Goal: Task Accomplishment & Management: Complete application form

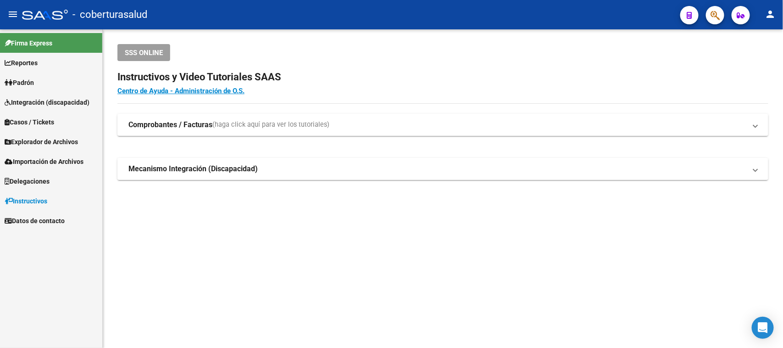
click at [720, 12] on button "button" at bounding box center [715, 15] width 18 height 18
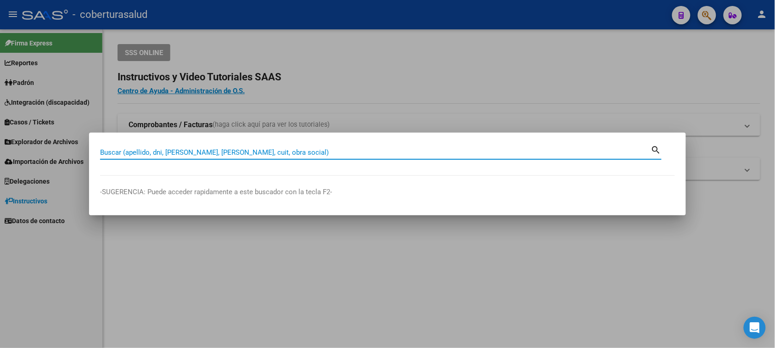
paste input "30880688"
type input "30880688"
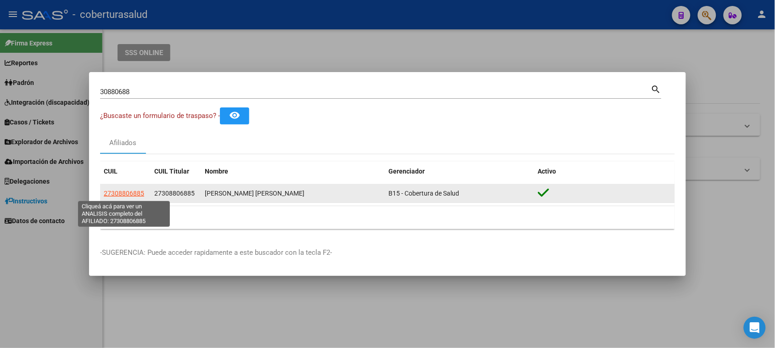
click at [115, 191] on span "27308806885" at bounding box center [124, 192] width 40 height 7
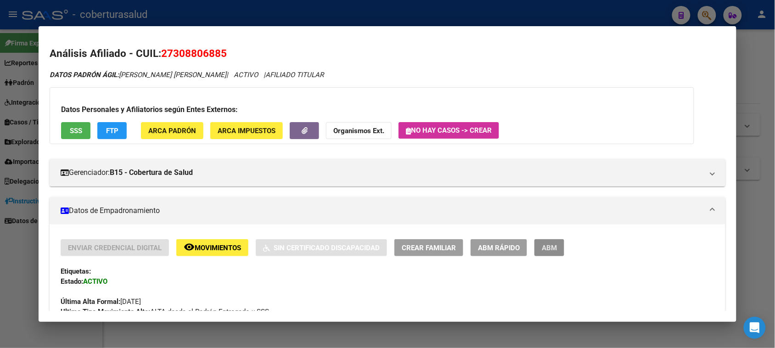
click at [534, 248] on button "ABM" at bounding box center [549, 247] width 30 height 17
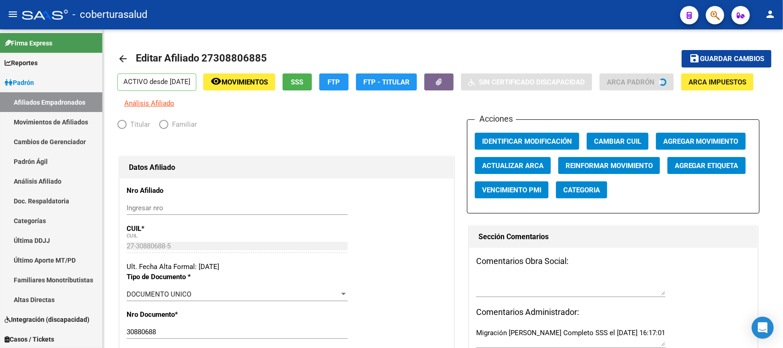
radio input "true"
type input "30-64518998-8"
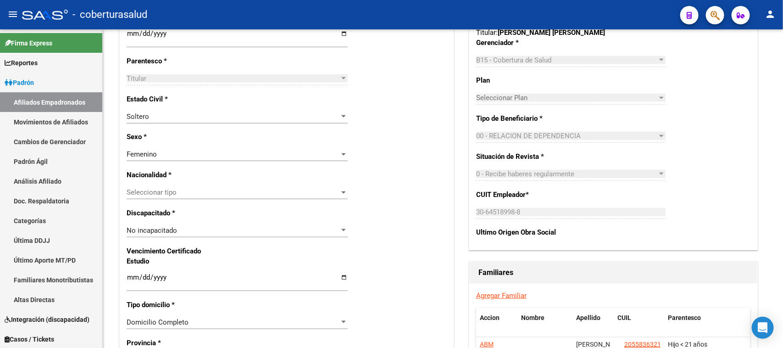
scroll to position [459, 0]
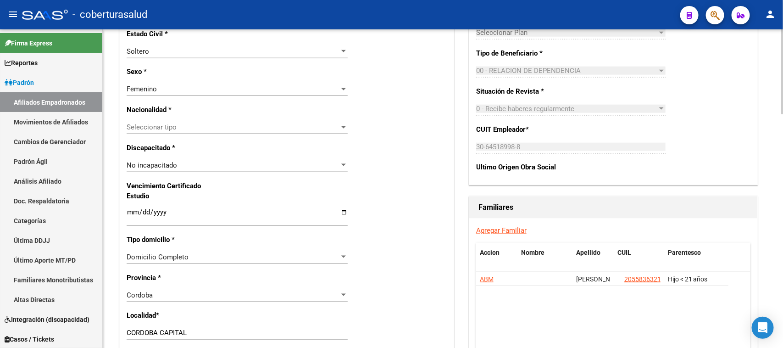
click at [507, 229] on link "Agregar Familiar" at bounding box center [501, 230] width 50 height 8
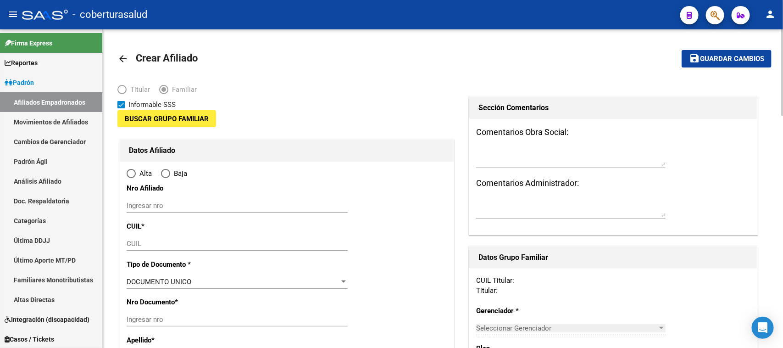
type input "30-64518998-8"
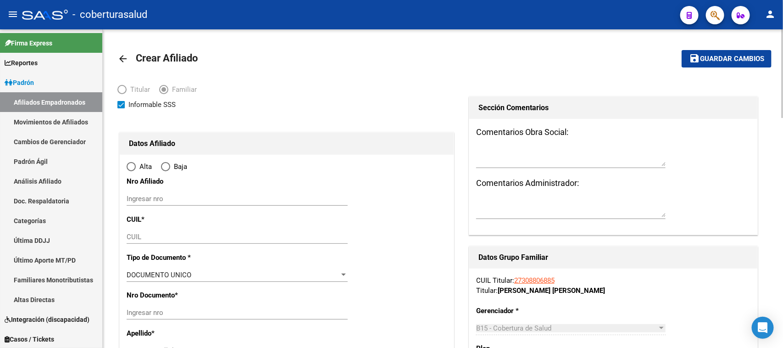
type input "CORDOBA CAPITAL"
type input "5012"
type input "[PERSON_NAME] 1433"
radio input "true"
type input "30-64518998-8"
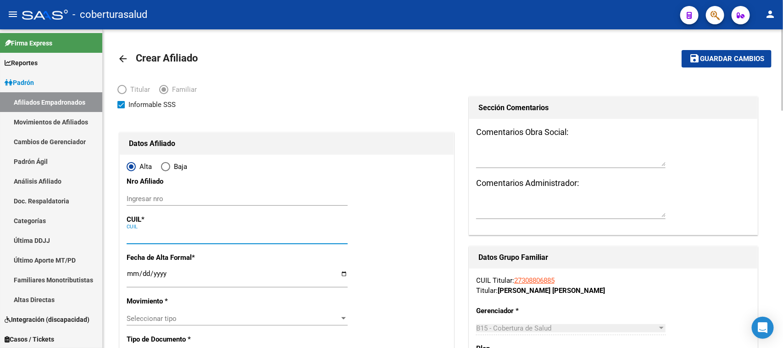
click at [177, 236] on input "CUIL" at bounding box center [237, 237] width 221 height 8
paste input "27-58772759-0"
type input "27-58772759-0"
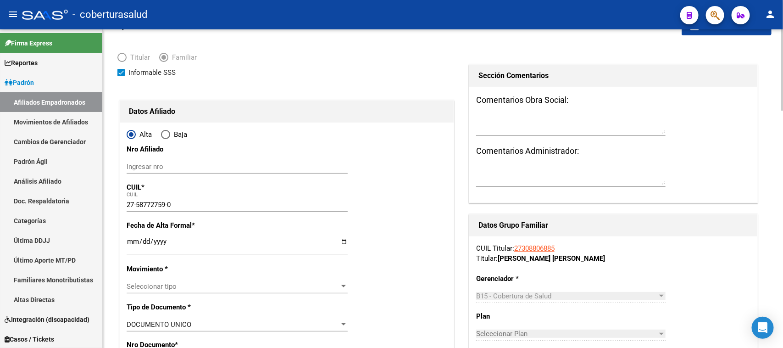
type input "58772759"
type input "VERA"
type input "CATALINA"
type input "[DATE]"
type input "CORDOBA"
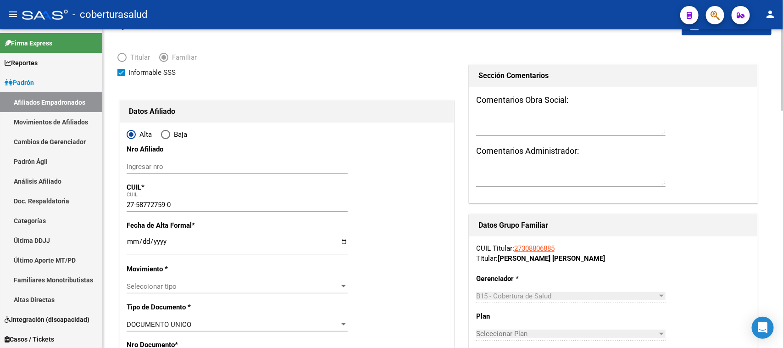
type input "5000"
type input "EDISON"
type input "1433"
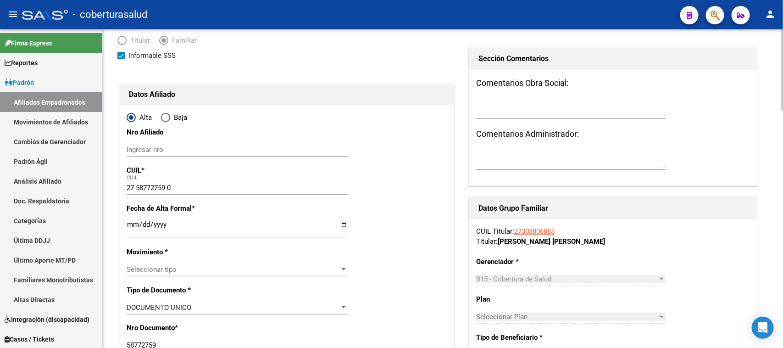
scroll to position [172, 0]
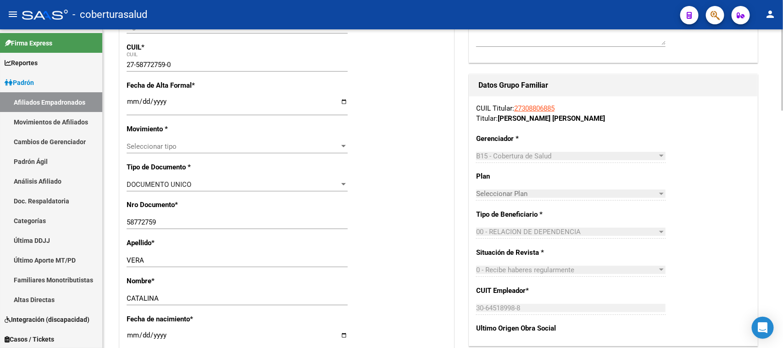
click at [127, 100] on input "Ingresar fecha" at bounding box center [237, 105] width 221 height 15
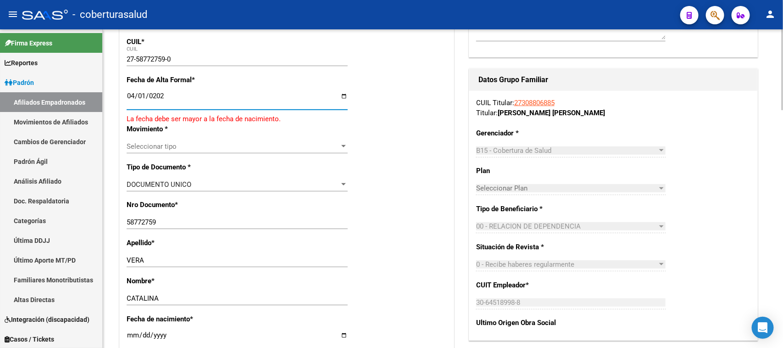
type input "[DATE]"
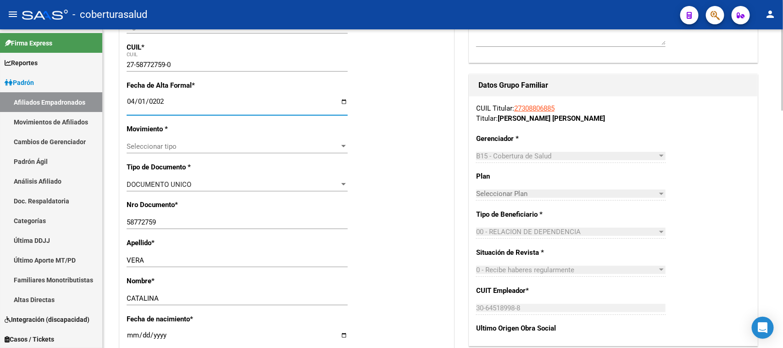
click at [230, 149] on span "Seleccionar tipo" at bounding box center [233, 146] width 213 height 8
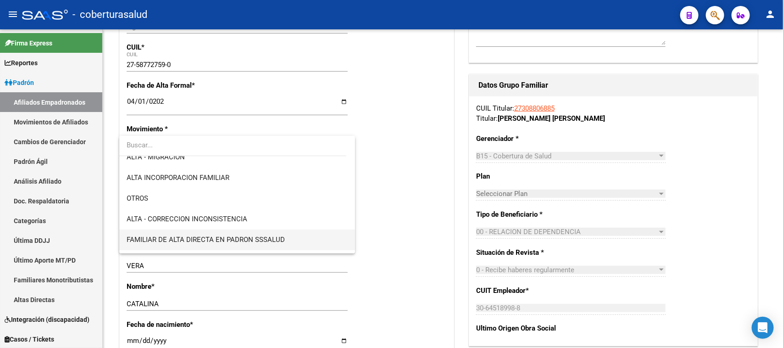
scroll to position [115, 0]
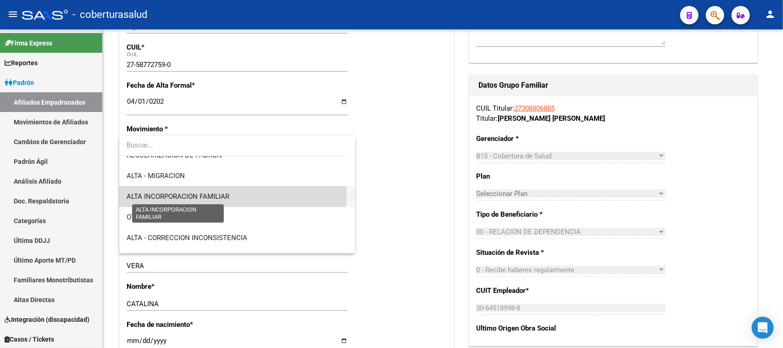
click at [216, 194] on span "ALTA INCORPORACION FAMILIAR" at bounding box center [178, 196] width 103 height 8
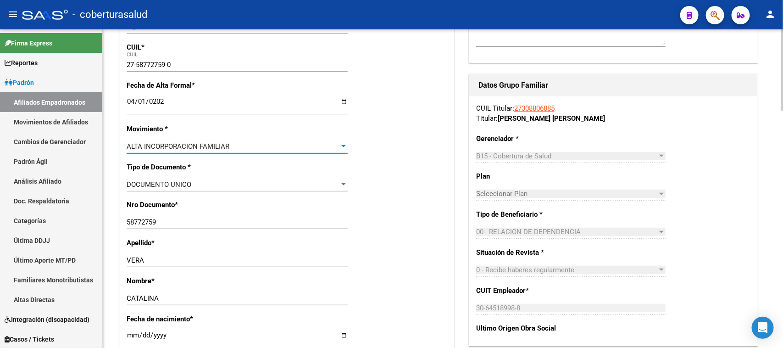
click at [409, 201] on div "Nro Documento * 58772759 Ingresar nro" at bounding box center [287, 219] width 320 height 38
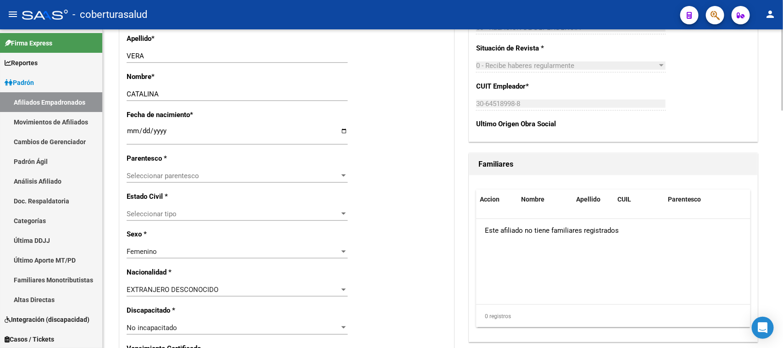
scroll to position [401, 0]
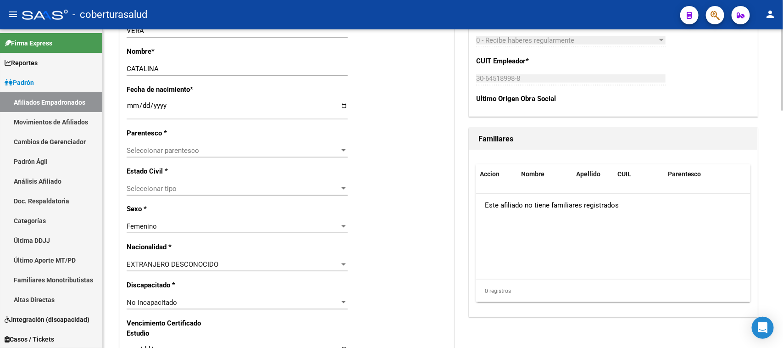
click at [272, 150] on span "Seleccionar parentesco" at bounding box center [233, 150] width 213 height 8
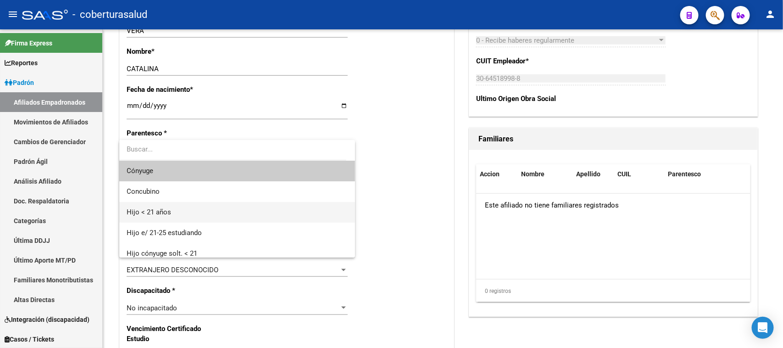
click at [217, 211] on span "Hijo < 21 años" at bounding box center [237, 212] width 221 height 21
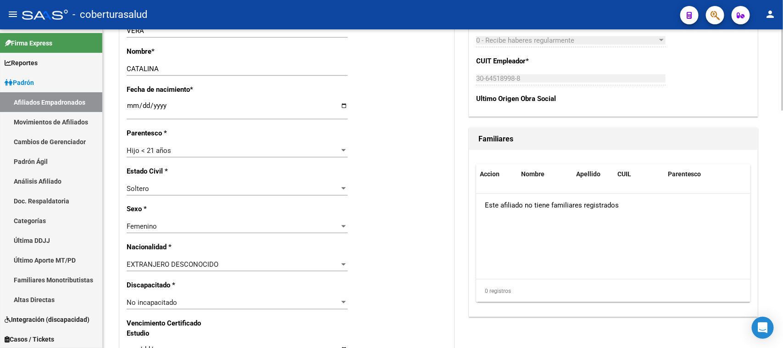
click at [399, 232] on div "Alta Baja Nro Afiliado Ingresar nro CUIL * 27-58772759-0 CUIL ARCA [PERSON_NAME…" at bounding box center [287, 293] width 334 height 1081
click at [269, 269] on div "EXTRANJERO DESCONOCIDO Seleccionar tipo" at bounding box center [237, 264] width 221 height 14
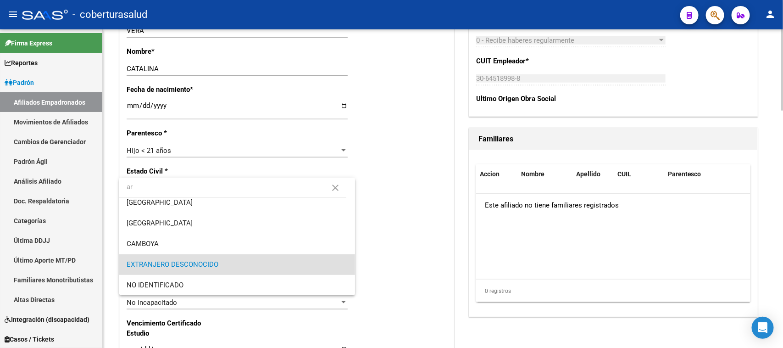
scroll to position [0, 0]
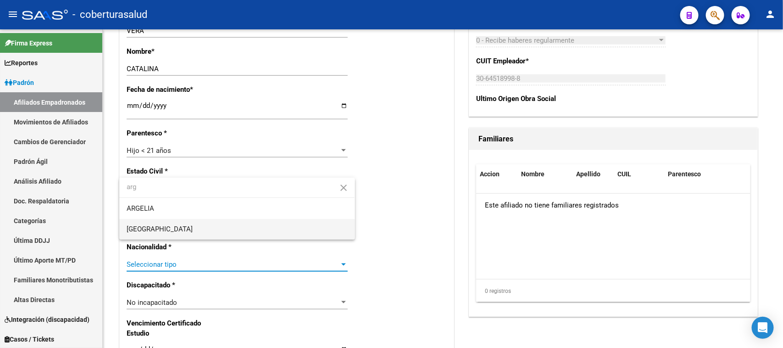
type input "arg"
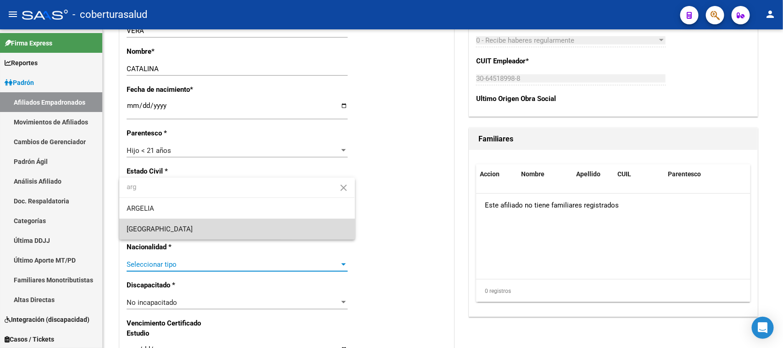
click at [202, 219] on span "[GEOGRAPHIC_DATA]" at bounding box center [237, 229] width 221 height 21
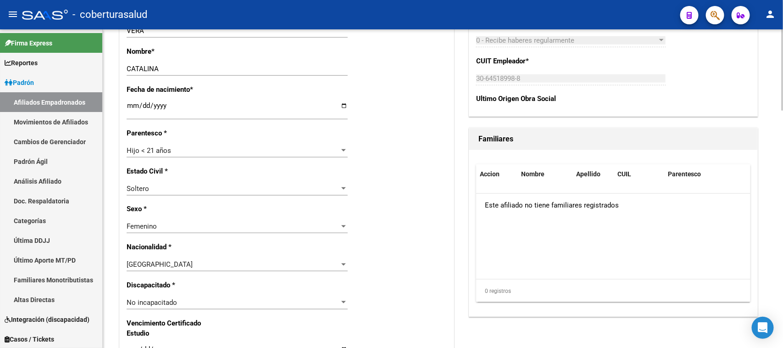
click at [375, 237] on div "Alta Baja Nro Afiliado Ingresar nro CUIL * 27-58772759-0 CUIL ARCA [PERSON_NAME…" at bounding box center [287, 293] width 334 height 1081
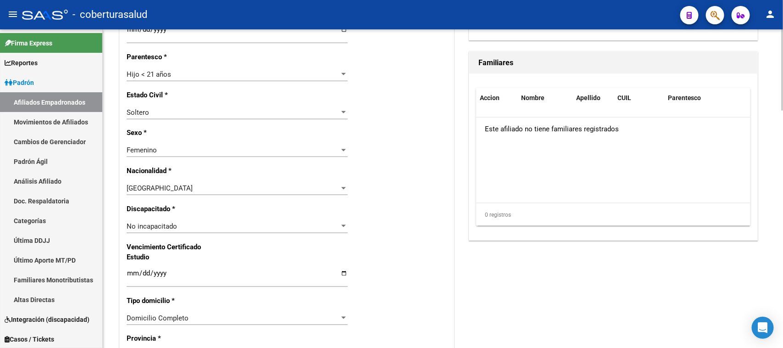
scroll to position [516, 0]
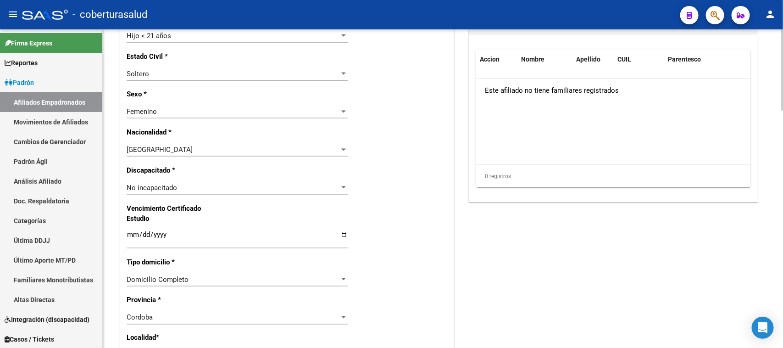
click at [409, 242] on div "Alta Baja Nro Afiliado Ingresar nro CUIL * 27-58772759-0 CUIL ARCA [PERSON_NAME…" at bounding box center [287, 178] width 334 height 1081
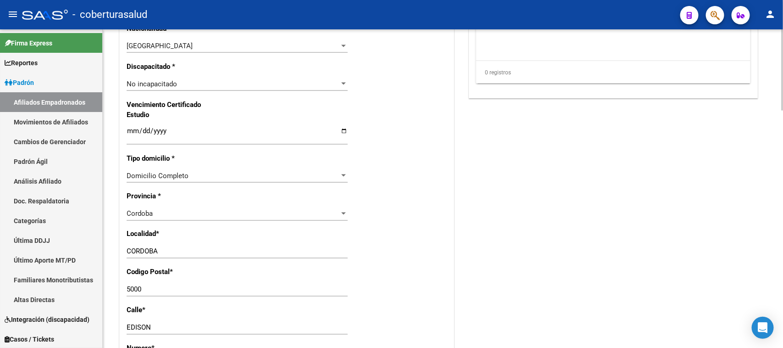
scroll to position [631, 0]
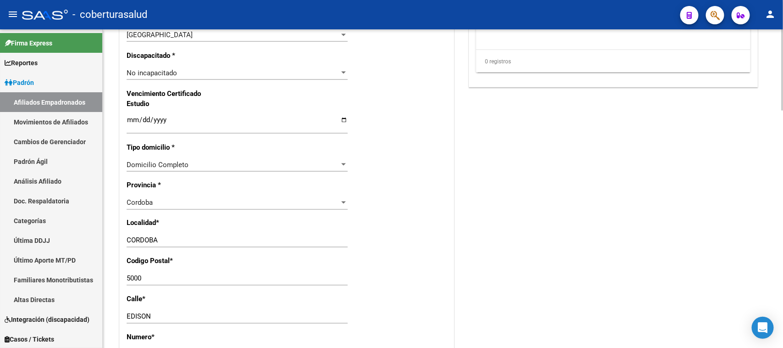
click at [391, 257] on div "Alta Baja Nro Afiliado Ingresar nro CUIL * 27-58772759-0 CUIL ARCA [PERSON_NAME…" at bounding box center [287, 64] width 334 height 1081
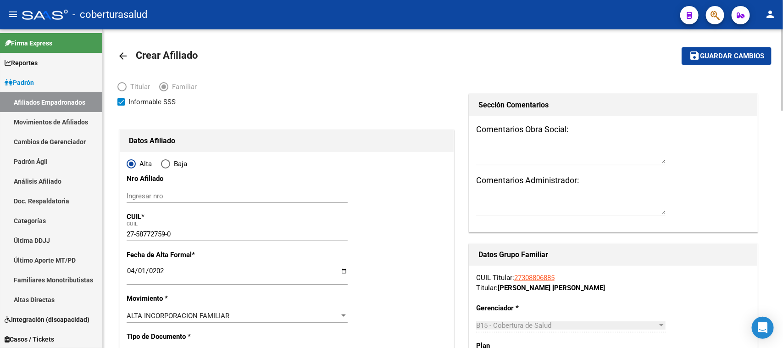
scroll to position [0, 0]
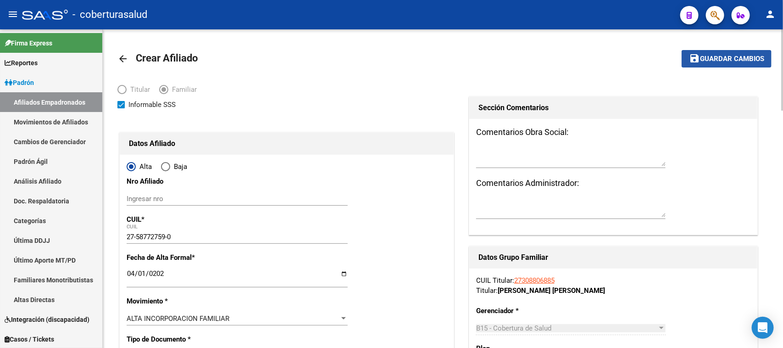
click at [712, 59] on span "Guardar cambios" at bounding box center [732, 59] width 64 height 8
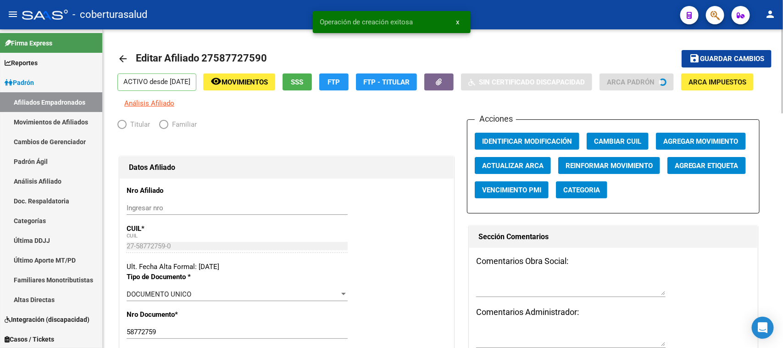
radio input "true"
type input "30-64518998-8"
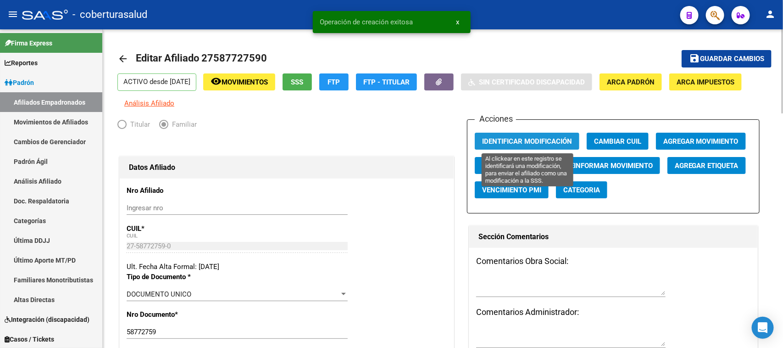
click at [542, 139] on span "Identificar Modificación" at bounding box center [527, 141] width 90 height 8
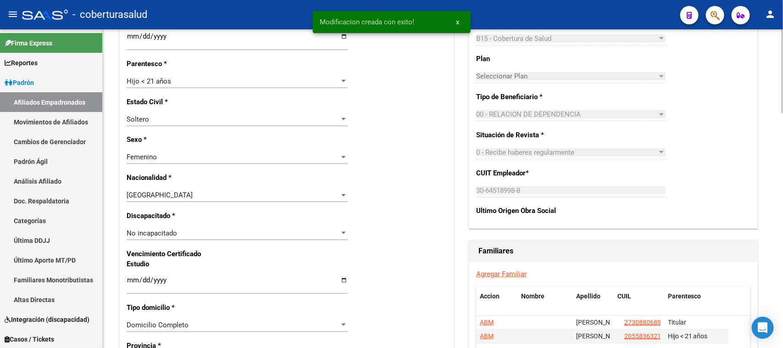
scroll to position [516, 0]
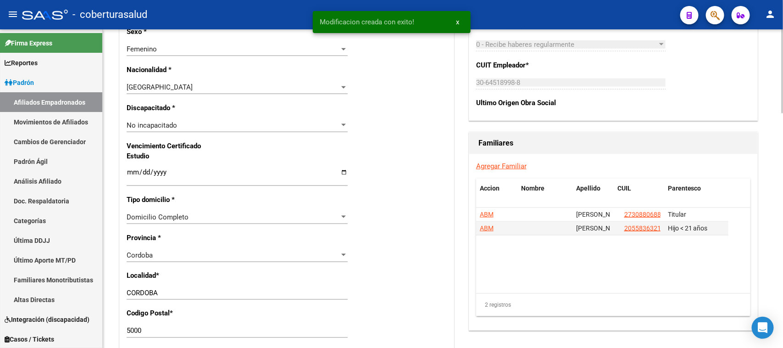
click at [508, 164] on link "Agregar Familiar" at bounding box center [501, 166] width 50 height 8
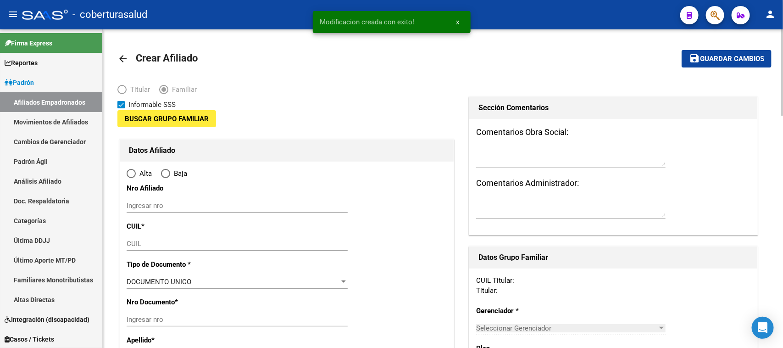
type input "30-64518998-8"
type input "CORDOBA CAPITAL"
type input "5012"
type input "[PERSON_NAME] 1433"
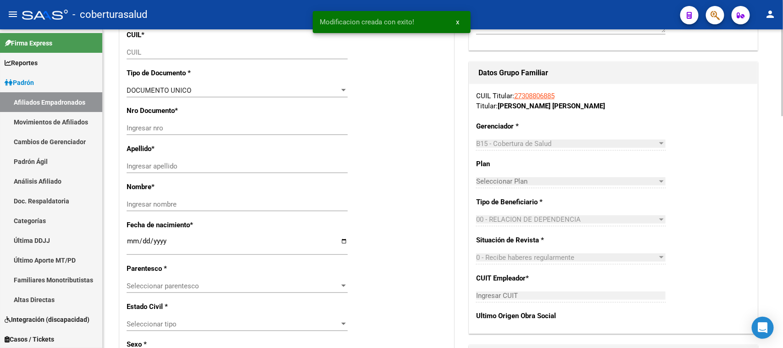
radio input "true"
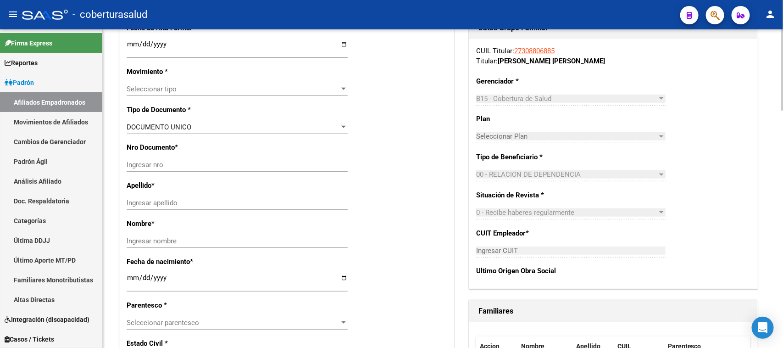
type input "30-64518998-8"
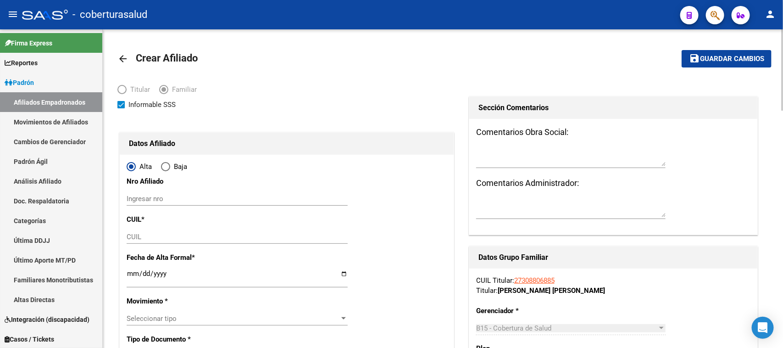
click at [527, 282] on link "27308806885" at bounding box center [534, 280] width 40 height 8
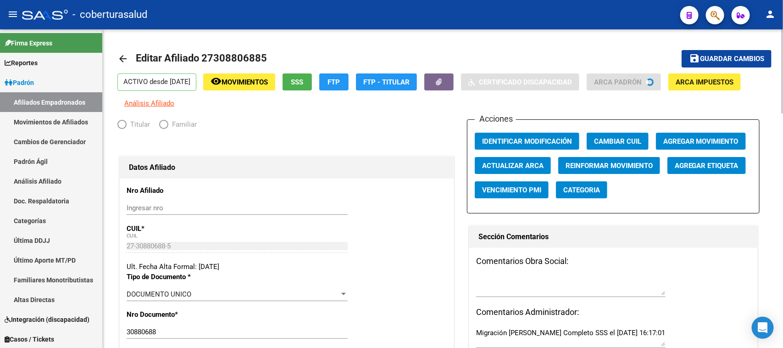
radio input "true"
type input "30-64518998-8"
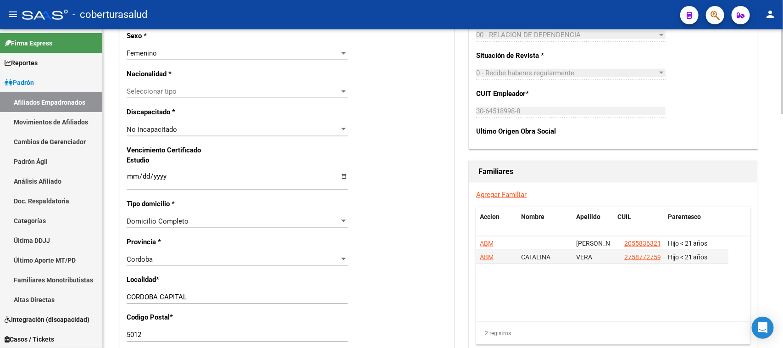
scroll to position [516, 0]
